Goal: Transaction & Acquisition: Obtain resource

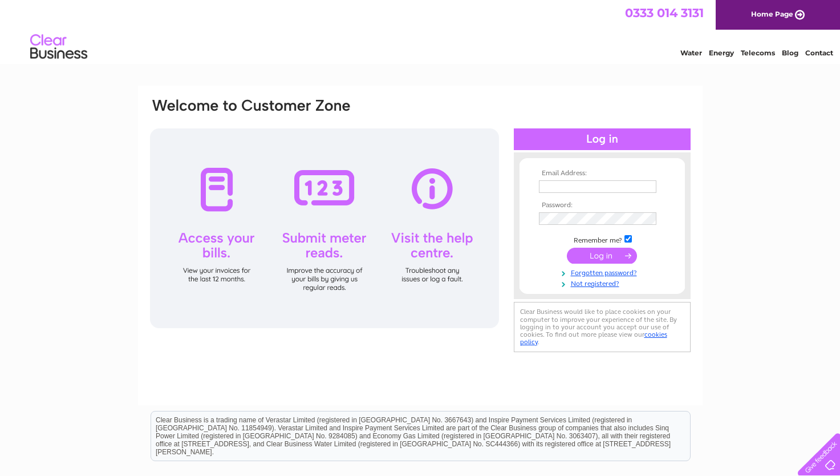
type input "monicafindlay1953@gmail.com"
click at [592, 252] on input "submit" at bounding box center [602, 256] width 70 height 16
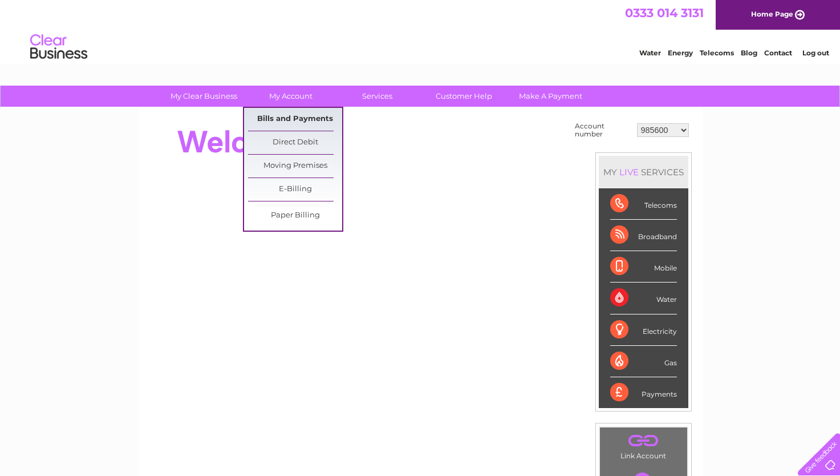
click at [286, 115] on link "Bills and Payments" at bounding box center [295, 119] width 94 height 23
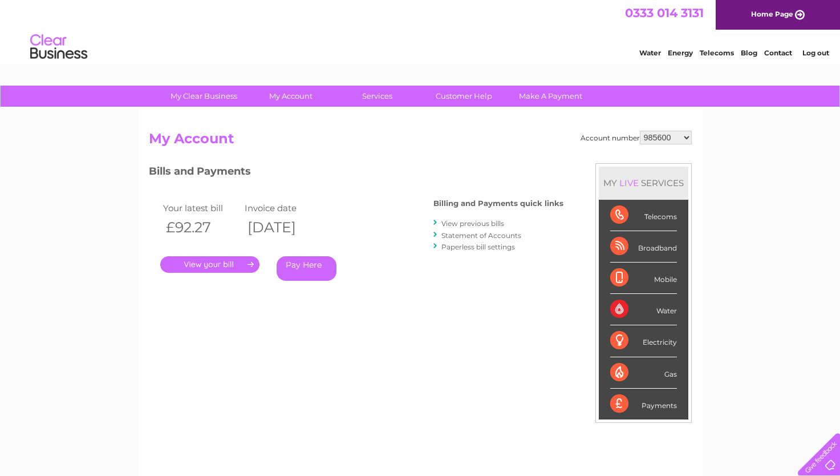
click at [221, 260] on link "." at bounding box center [209, 264] width 99 height 17
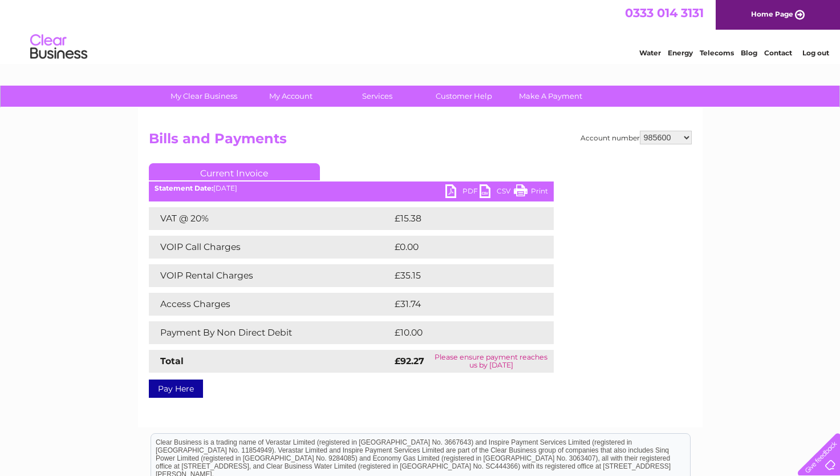
click at [448, 191] on link "PDF" at bounding box center [463, 192] width 34 height 17
click at [686, 136] on select "985600 30324150" at bounding box center [666, 138] width 52 height 14
select select "30324150"
click at [640, 131] on select "985600 30324150" at bounding box center [666, 138] width 52 height 14
drag, startPoint x: 682, startPoint y: 146, endPoint x: 673, endPoint y: 168, distance: 24.3
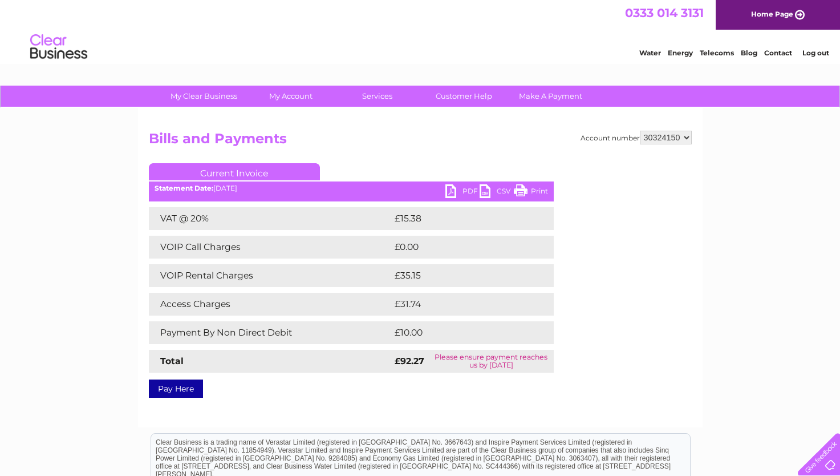
click at [673, 168] on div at bounding box center [647, 231] width 90 height 137
click at [236, 173] on link "Current Invoice" at bounding box center [234, 171] width 171 height 17
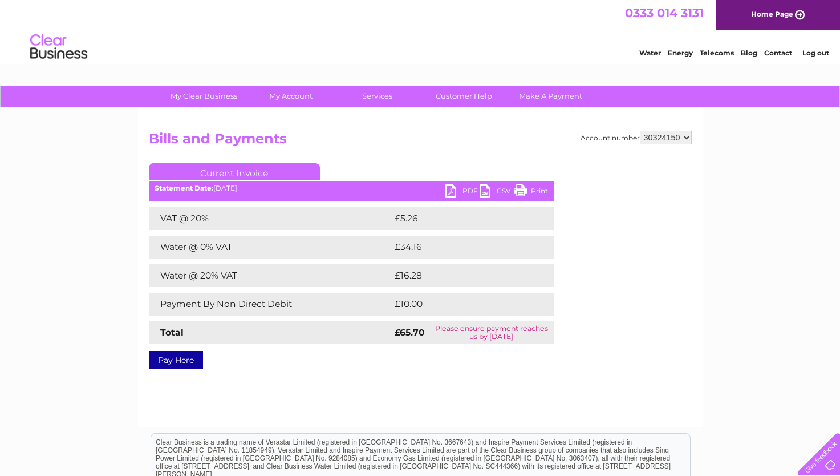
click at [451, 192] on link "PDF" at bounding box center [463, 192] width 34 height 17
